Goal: Task Accomplishment & Management: Use online tool/utility

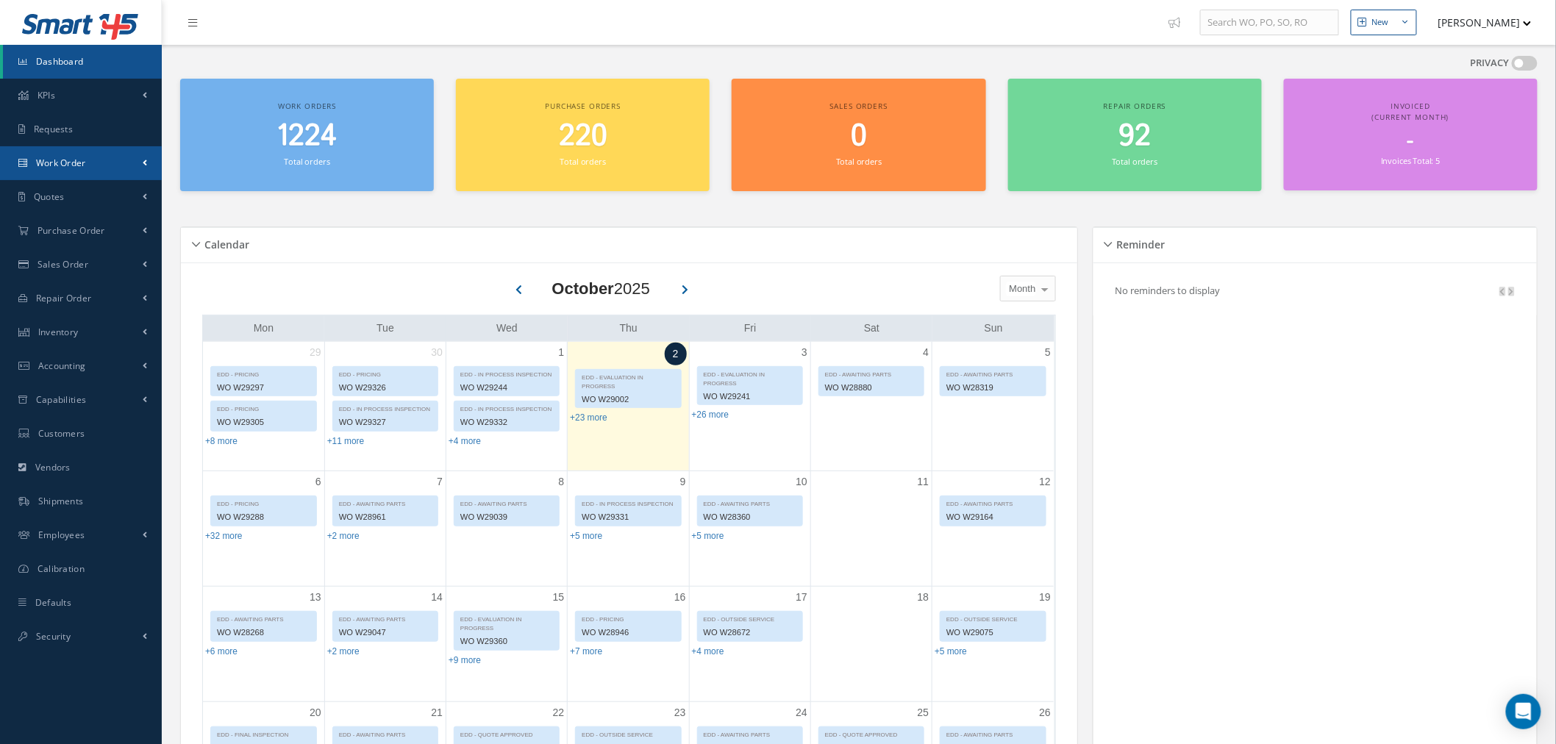
click at [107, 179] on link "Work Order" at bounding box center [81, 163] width 162 height 34
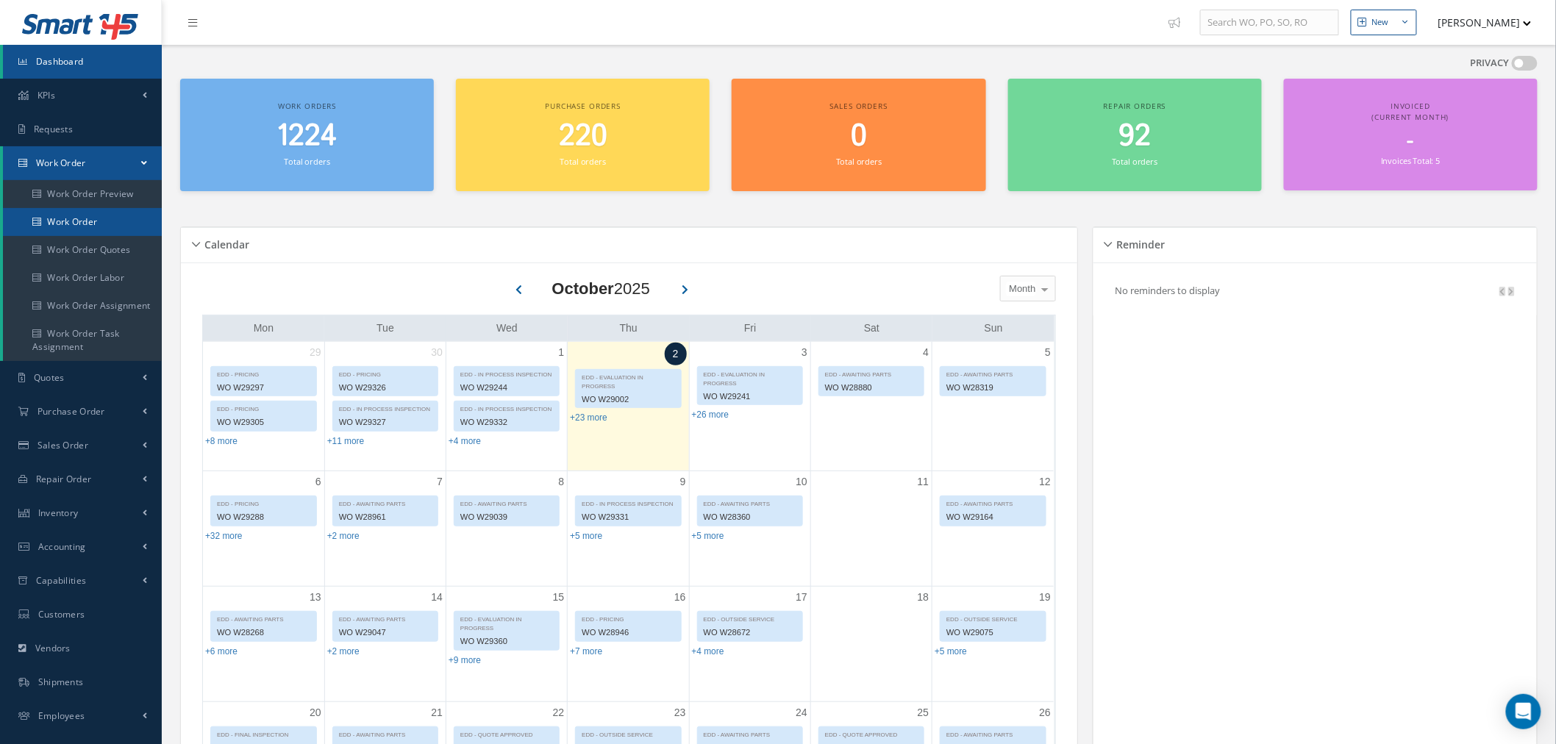
click at [112, 215] on link "Work Order" at bounding box center [82, 222] width 159 height 28
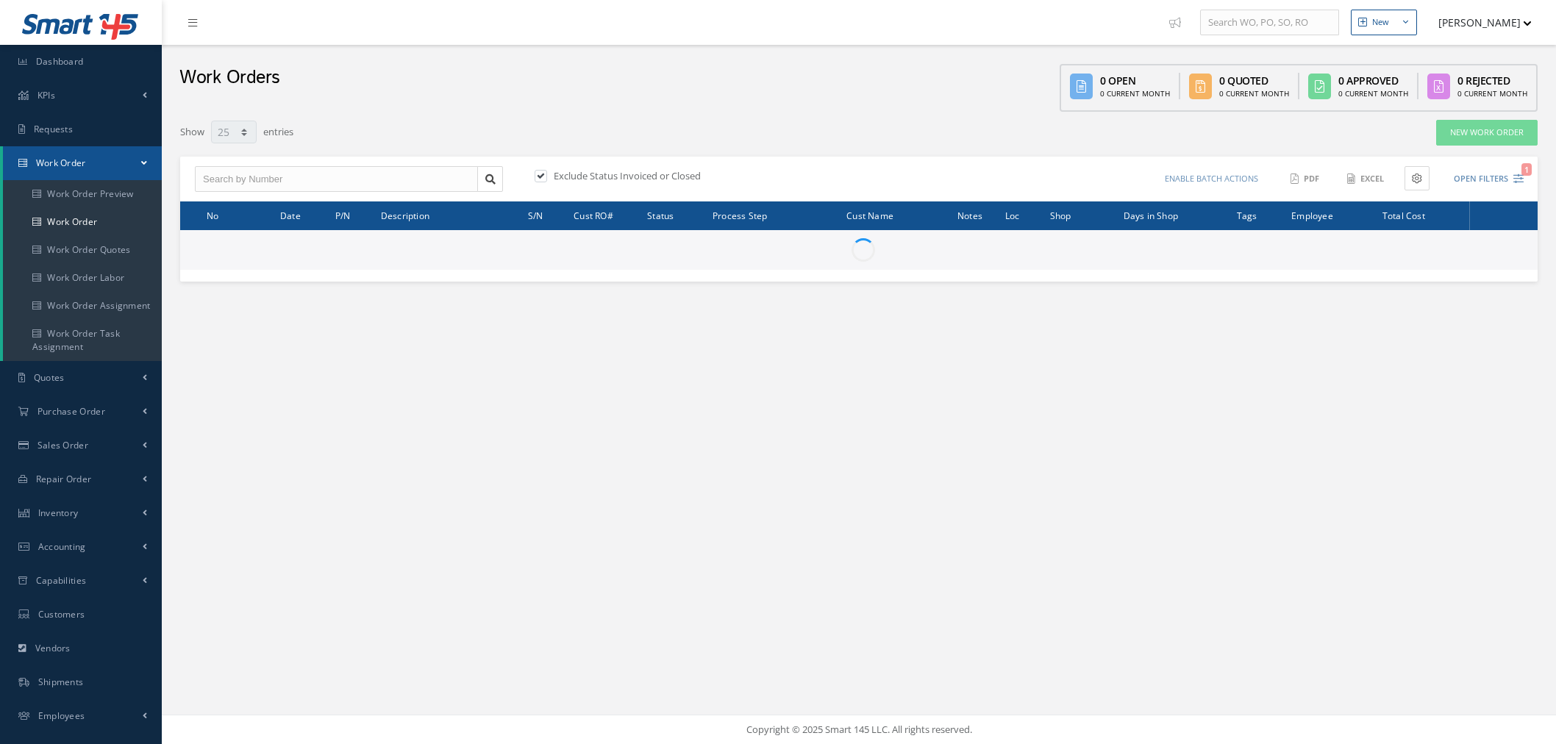
select select "25"
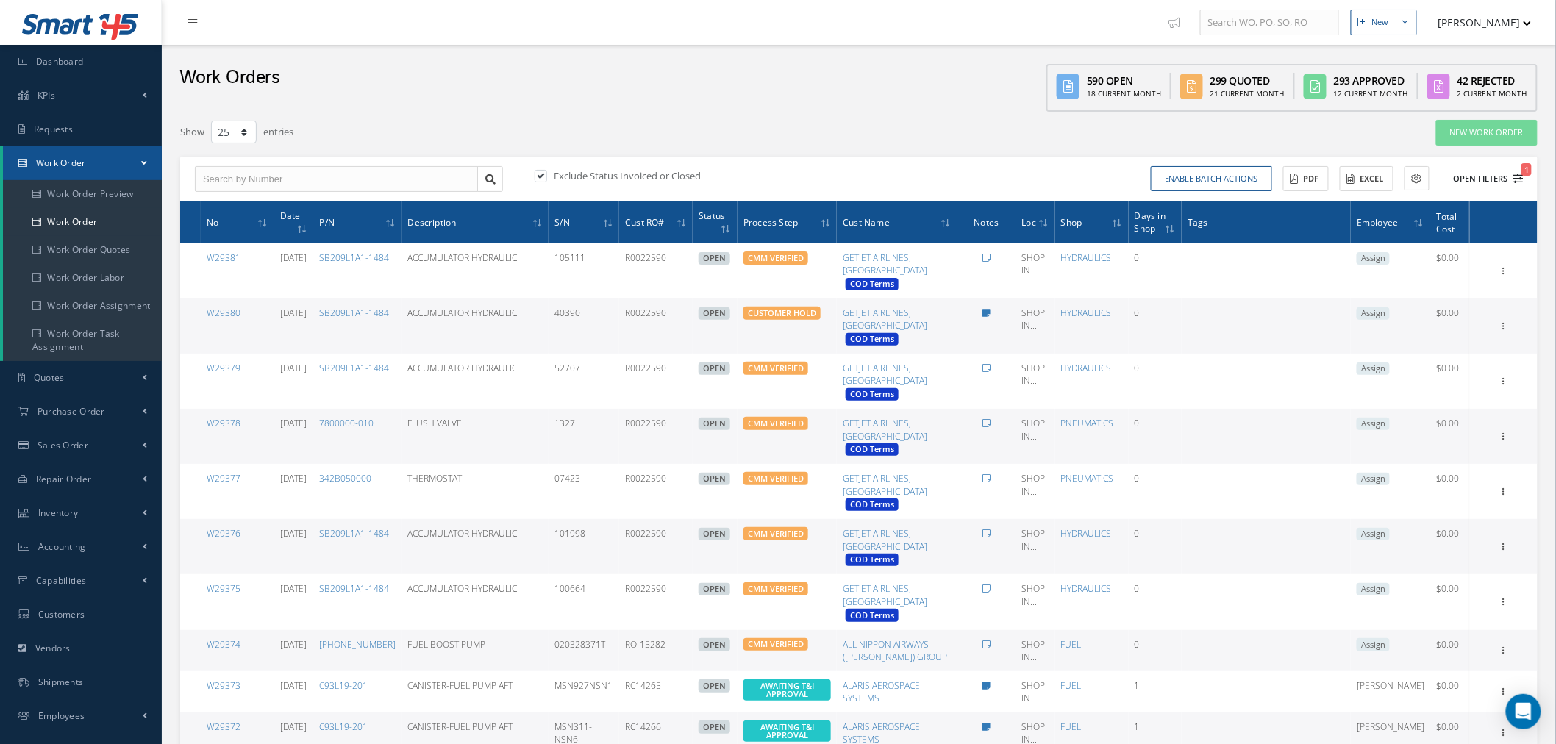
click at [1498, 171] on button "Open Filters 1" at bounding box center [1481, 179] width 83 height 24
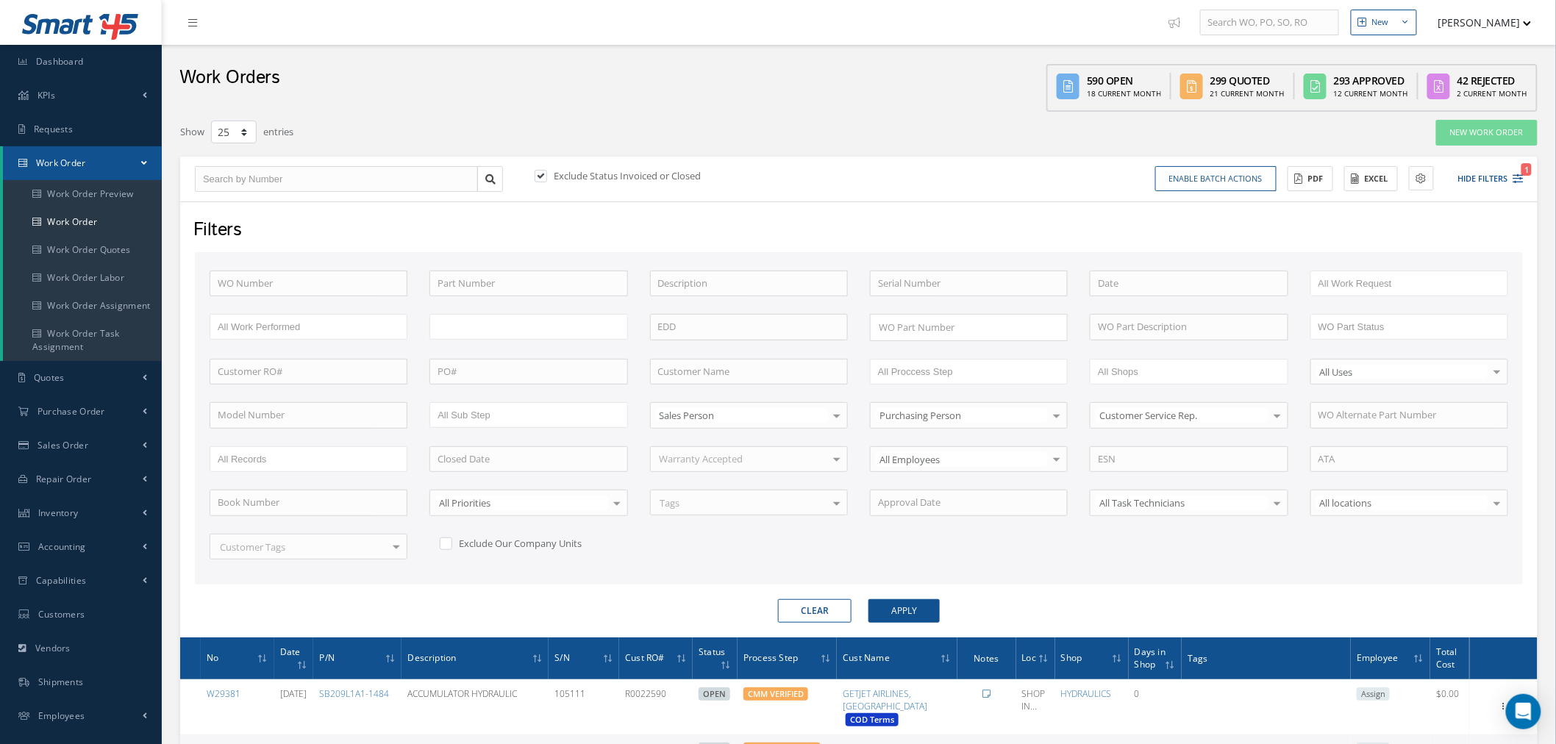
click at [471, 329] on input "text" at bounding box center [466, 327] width 59 height 18
click at [898, 611] on button "Apply" at bounding box center [903, 611] width 71 height 24
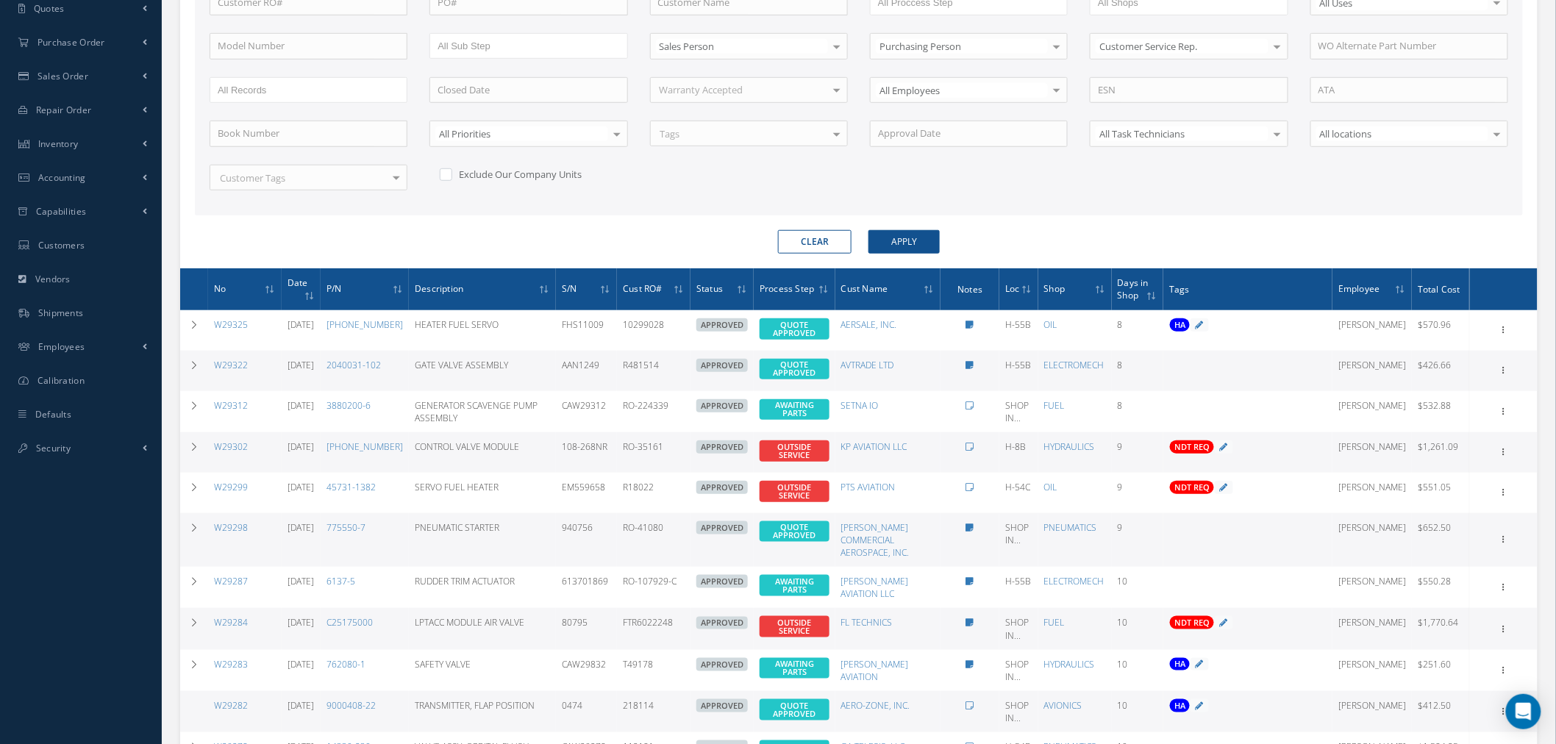
scroll to position [335, 0]
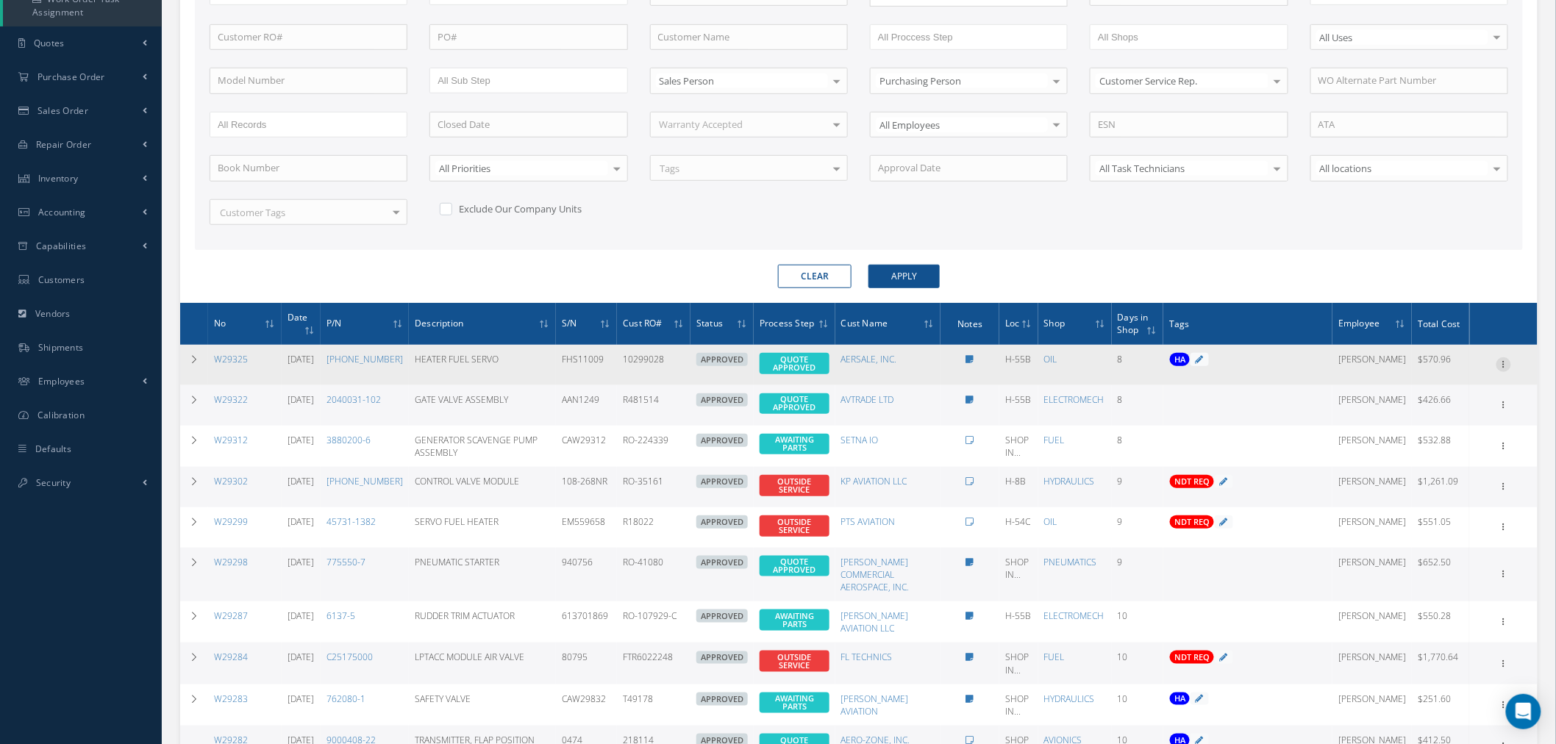
click at [1506, 358] on icon at bounding box center [1503, 363] width 15 height 12
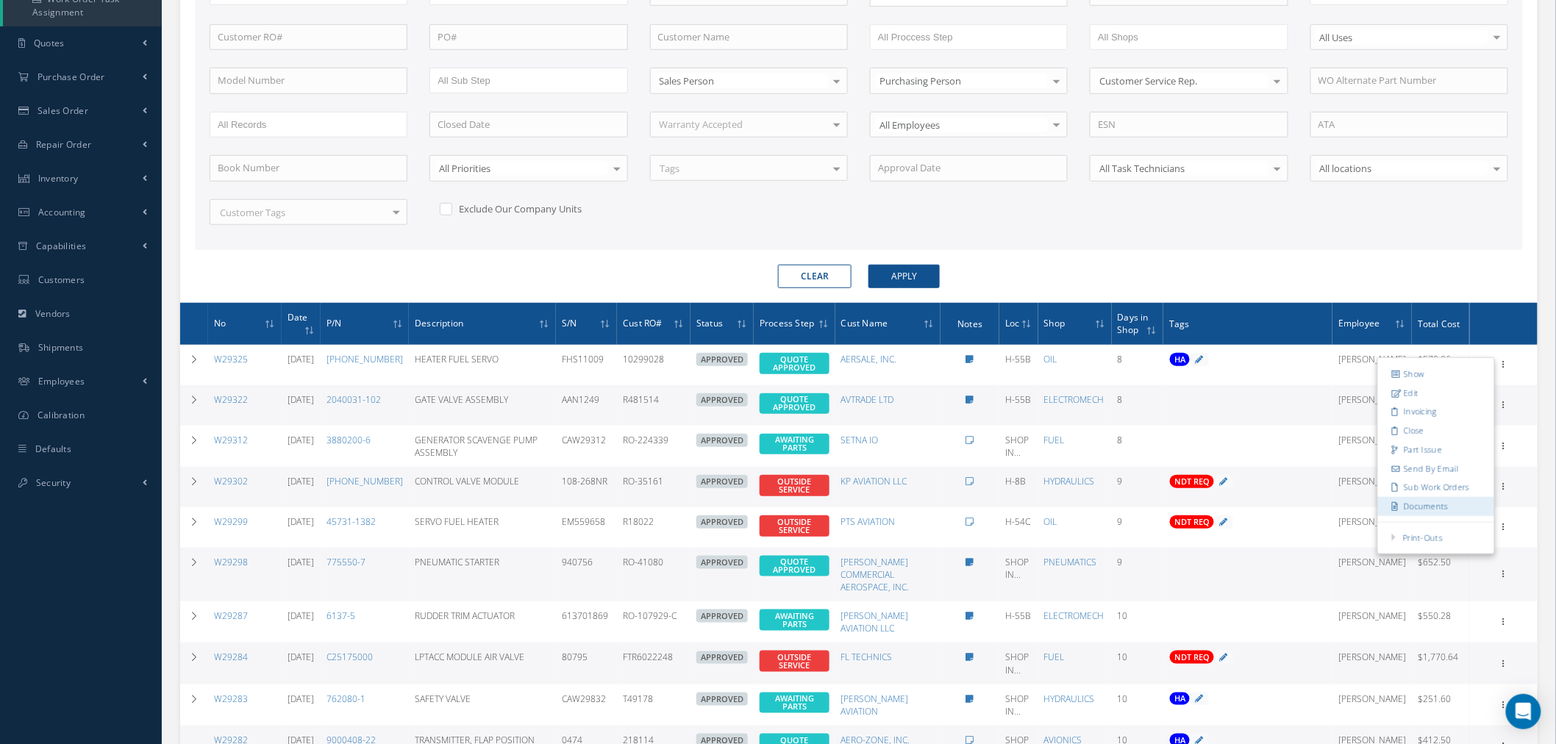
drag, startPoint x: 1460, startPoint y: 515, endPoint x: 1452, endPoint y: 508, distance: 10.9
click at [1460, 515] on link "Documents" at bounding box center [1436, 506] width 116 height 19
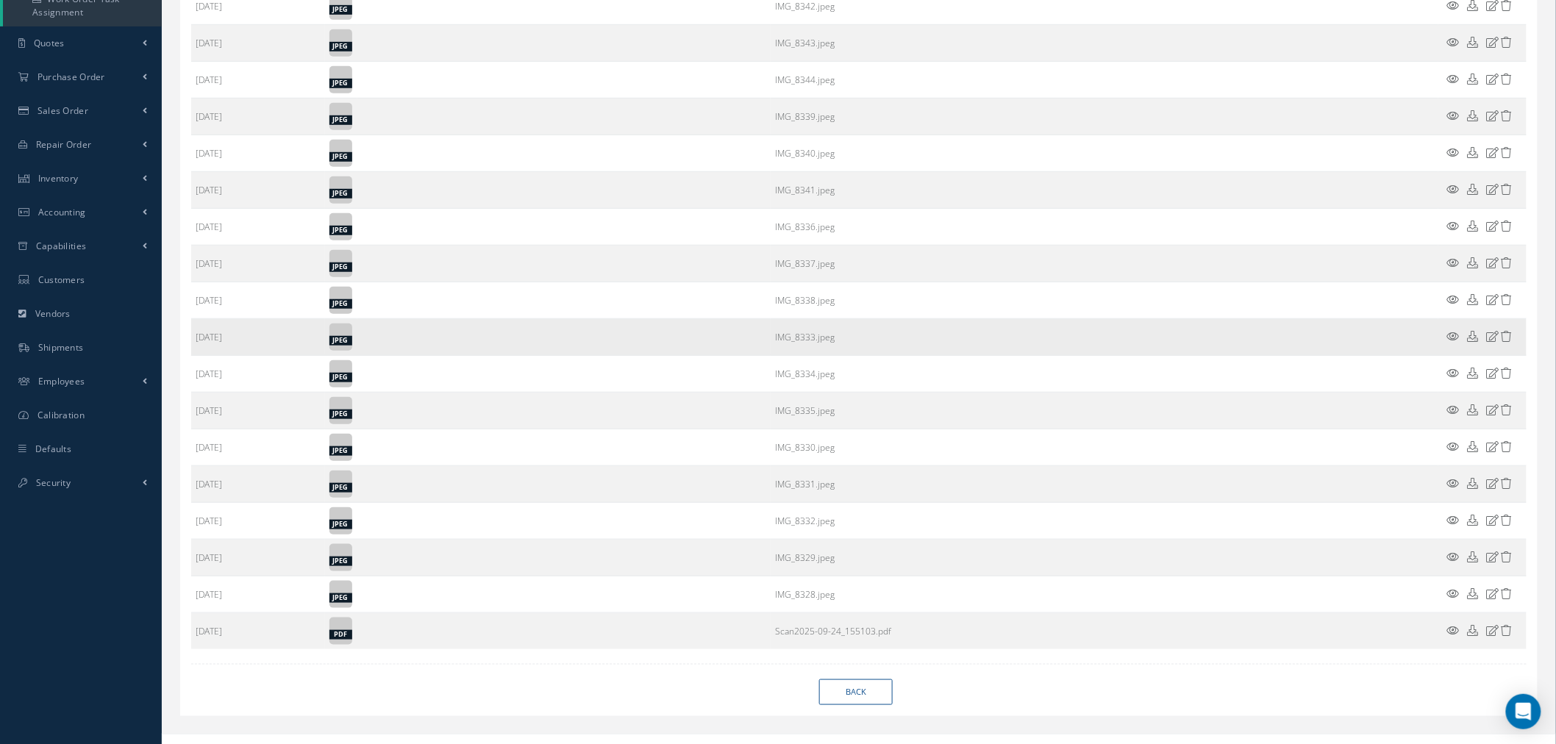
scroll to position [8, 0]
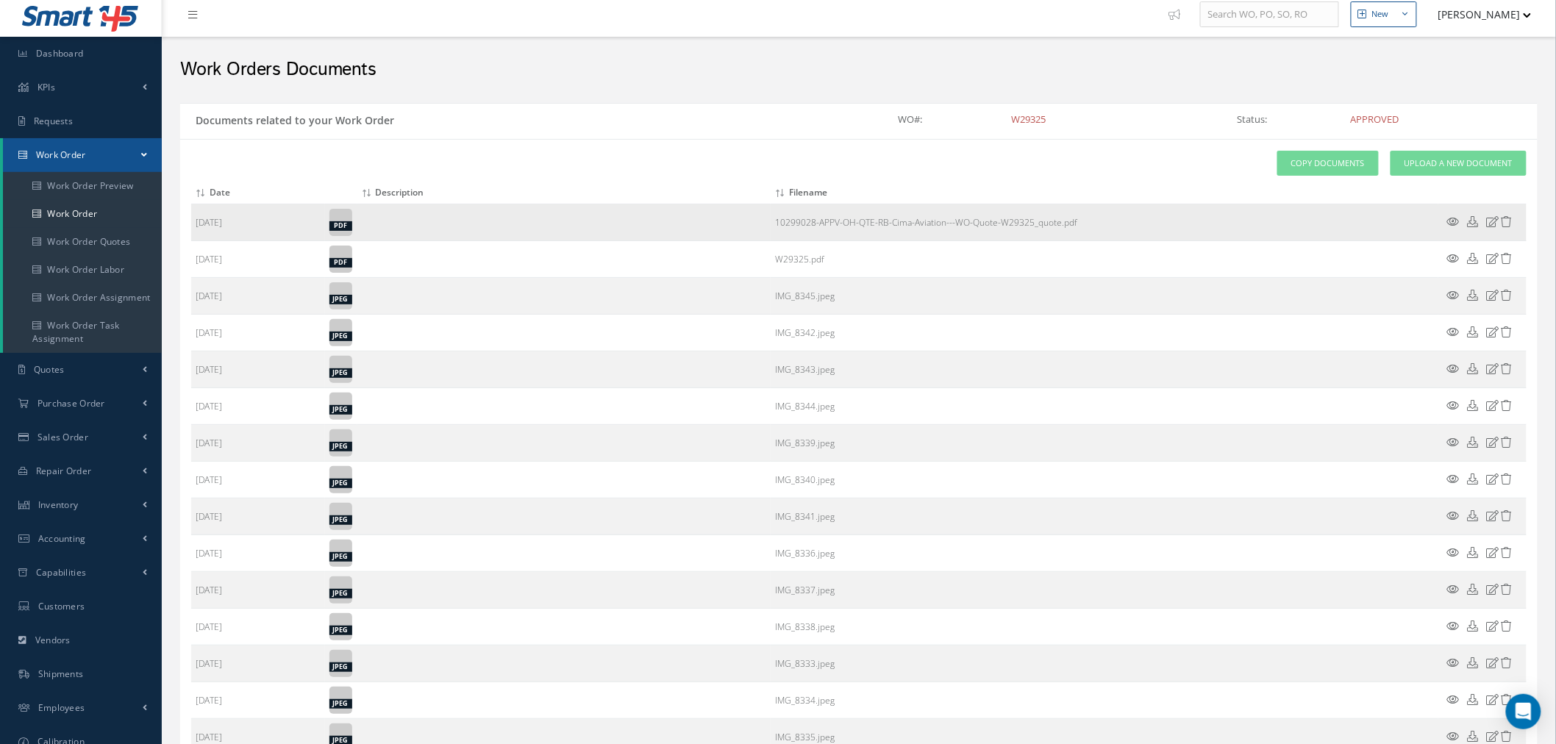
click at [941, 221] on link "10299028-APPV-OH-QTE-RB-Cima-Aviation---WO-Quote-W29325_quote.pdf" at bounding box center [926, 222] width 302 height 12
